Goal: Find specific page/section: Find specific page/section

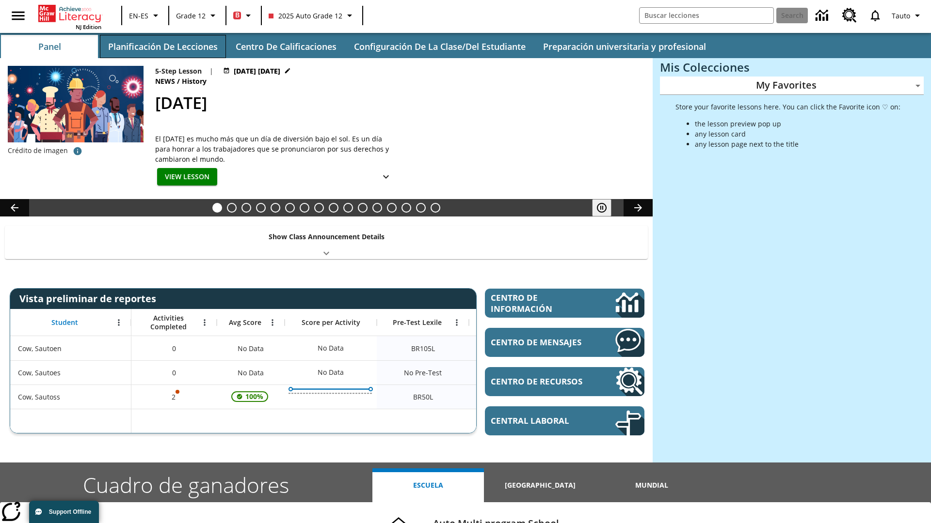
click at [162, 47] on button "Planificación de lecciones" at bounding box center [163, 46] width 126 height 23
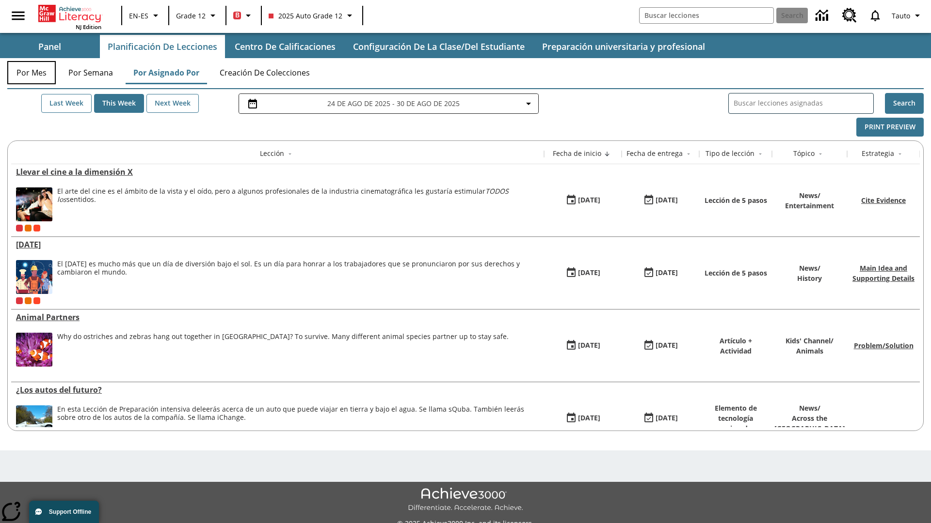
click at [32, 73] on button "Por mes" at bounding box center [31, 72] width 48 height 23
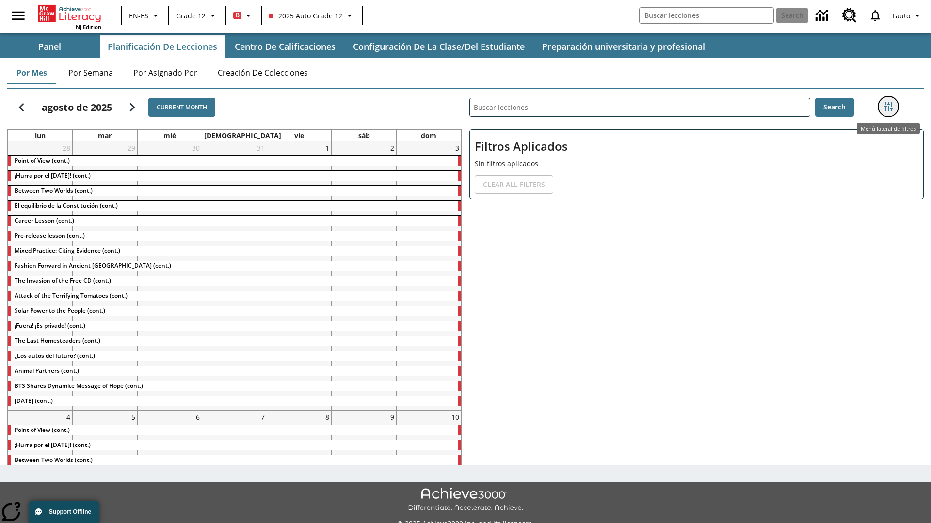
click at [888, 107] on icon "Menú lateral de filtros" at bounding box center [888, 106] width 9 height 9
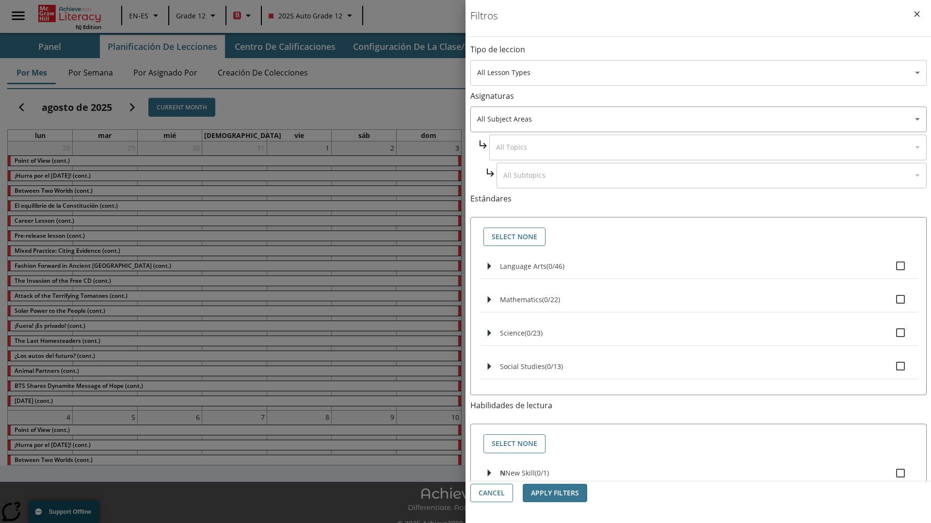
click at [698, 73] on body "Saltar al contenido principal NJ Edition EN-ES Grade 12 B 2025 Auto Grade 12 Se…" at bounding box center [465, 272] width 931 height 545
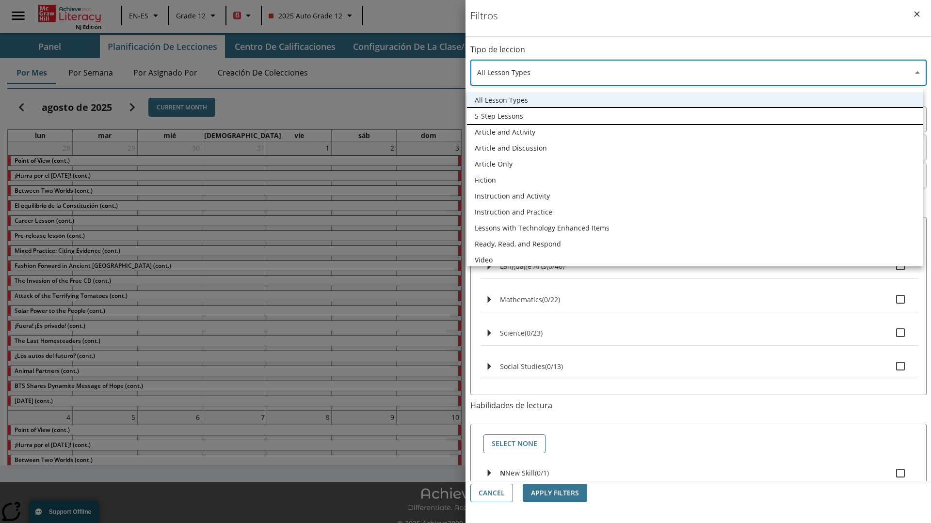
click at [695, 116] on li "5-Step Lessons" at bounding box center [695, 116] width 456 height 16
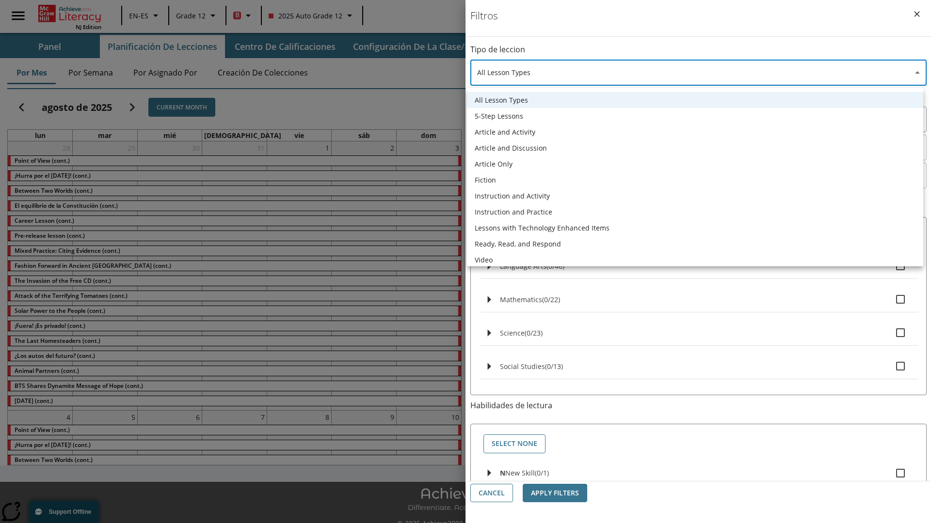
type input "1"
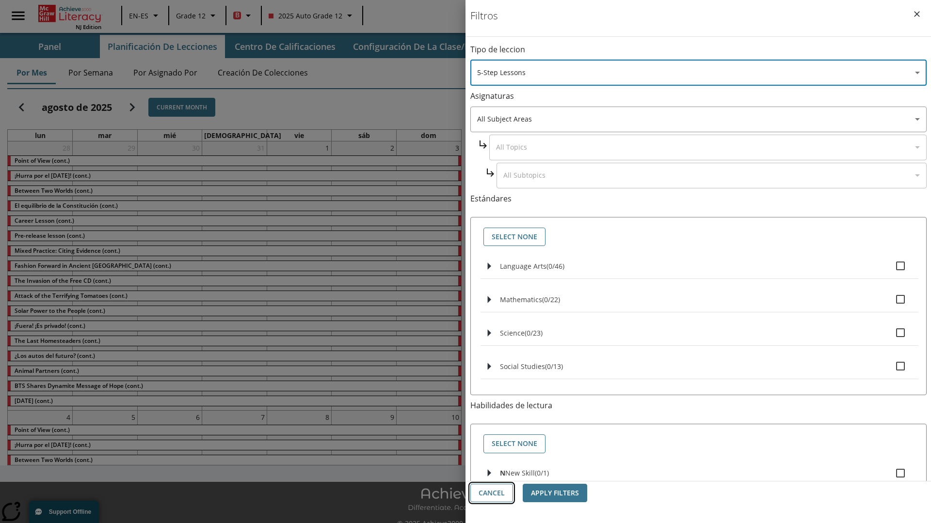
click at [492, 493] on button "Cancel" at bounding box center [491, 493] width 43 height 19
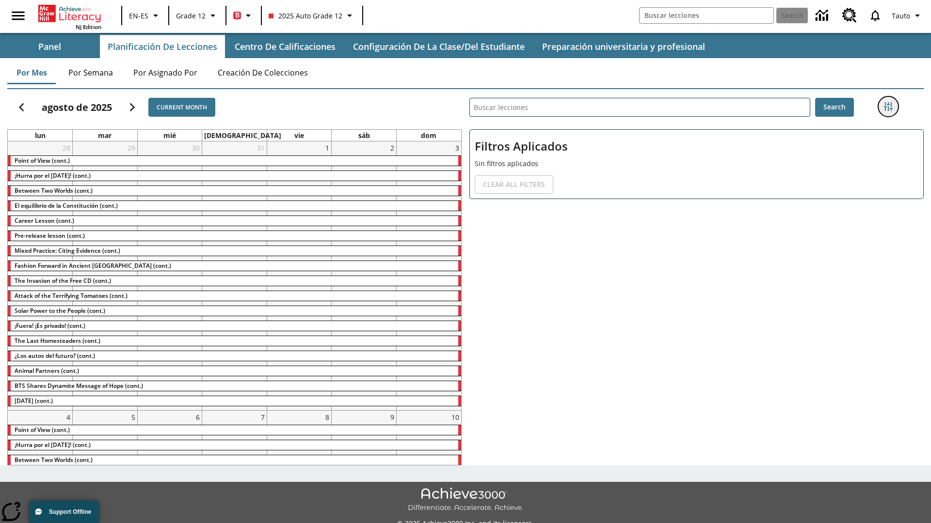
click at [888, 107] on icon "Menú lateral de filtros" at bounding box center [888, 106] width 9 height 9
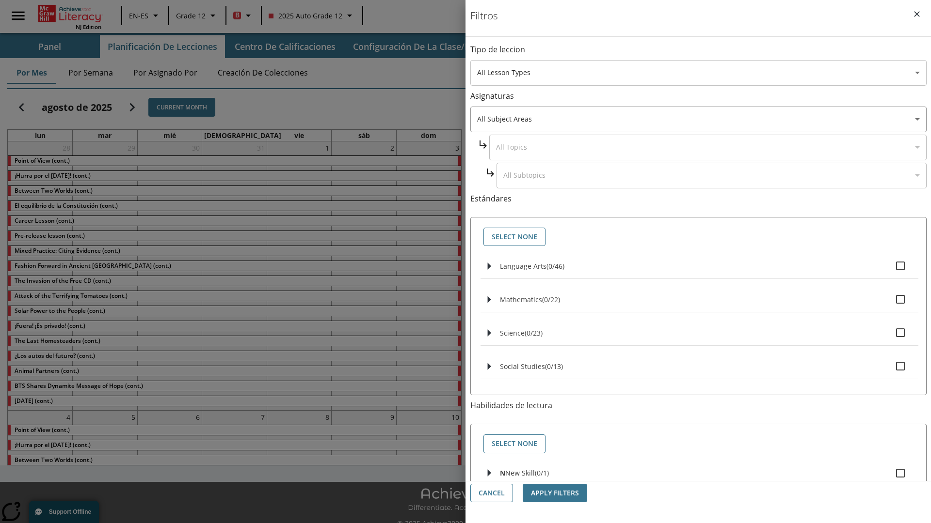
click at [698, 73] on body "Saltar al contenido principal NJ Edition EN-ES Grade 12 B 2025 Auto Grade 12 Se…" at bounding box center [465, 272] width 931 height 545
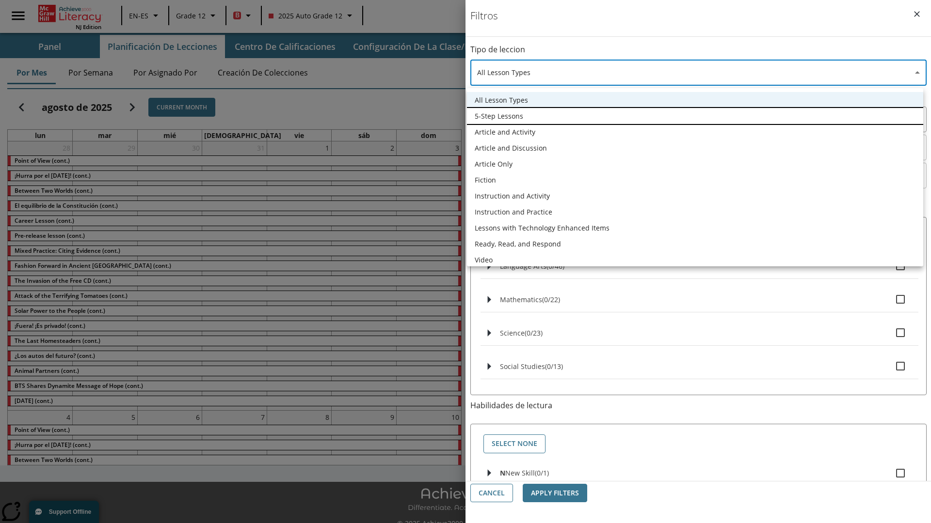
click at [695, 116] on li "5-Step Lessons" at bounding box center [695, 116] width 456 height 16
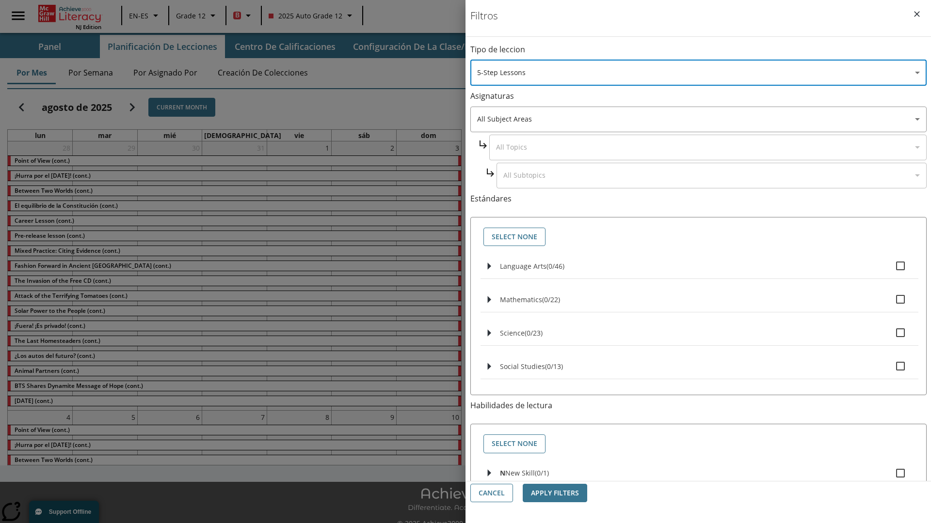
type input "1"
click at [555, 493] on button "Apply Filters" at bounding box center [555, 493] width 64 height 19
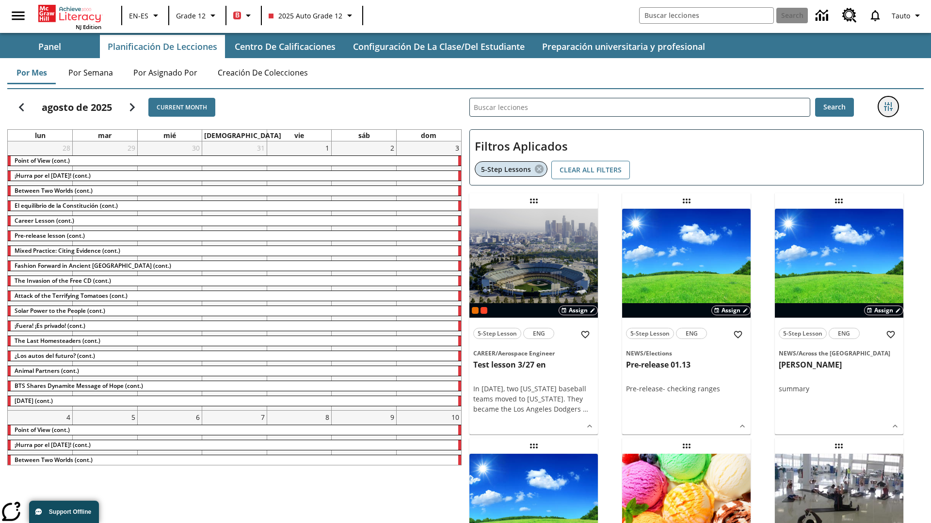
click at [888, 107] on icon "Menú lateral de filtros" at bounding box center [888, 106] width 9 height 9
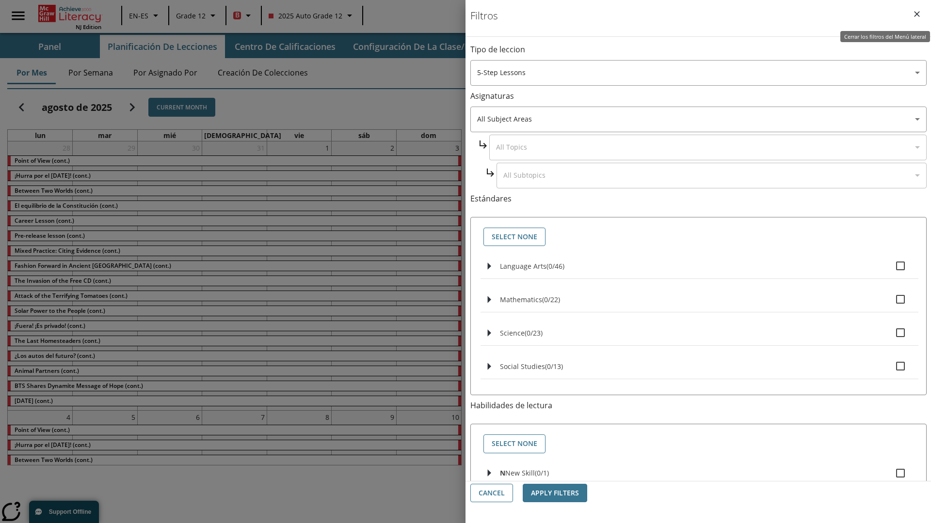
click at [917, 14] on icon "Cerrar los filtros del Menú lateral" at bounding box center [917, 14] width 6 height 6
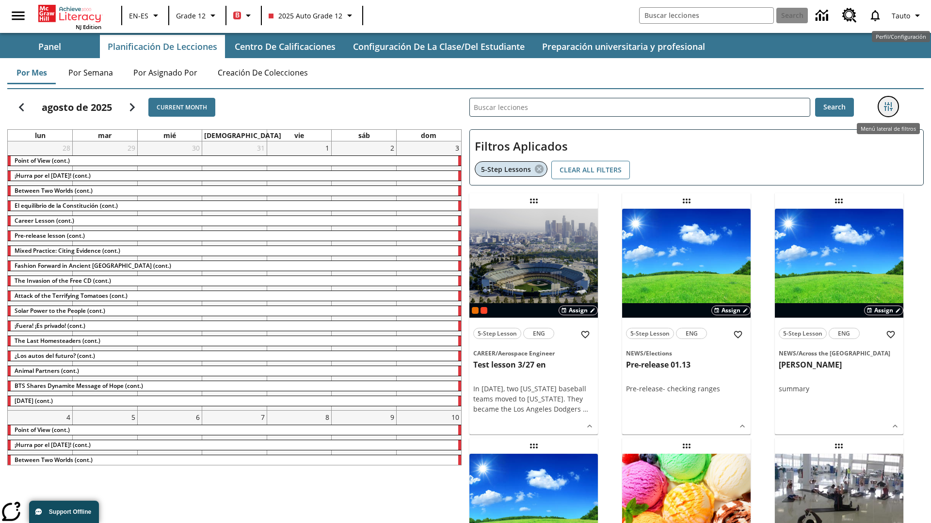
click at [888, 107] on icon "Menú lateral de filtros" at bounding box center [888, 106] width 9 height 9
